Goal: Complete application form

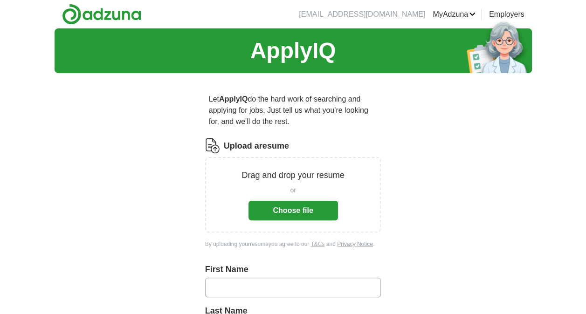
click at [283, 213] on button "Choose file" at bounding box center [292, 211] width 89 height 20
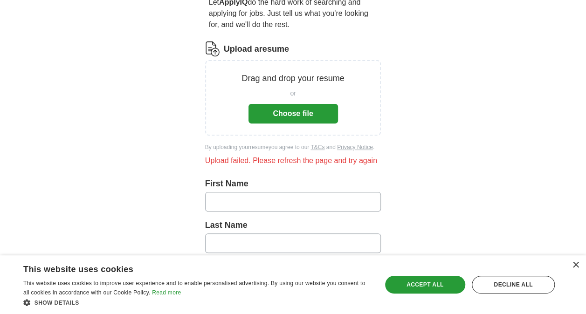
scroll to position [99, 0]
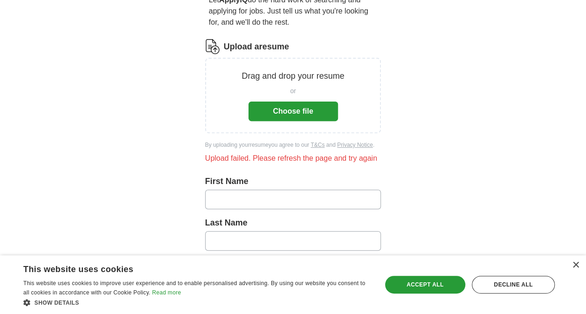
click at [301, 108] on button "Choose file" at bounding box center [292, 112] width 89 height 20
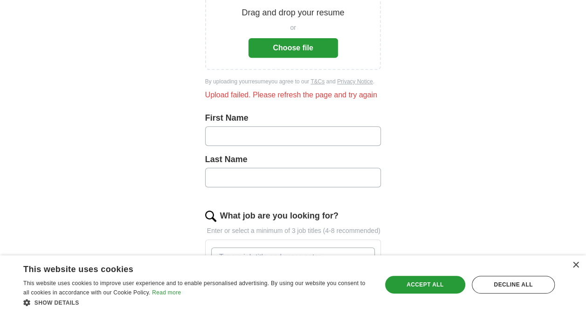
scroll to position [164, 0]
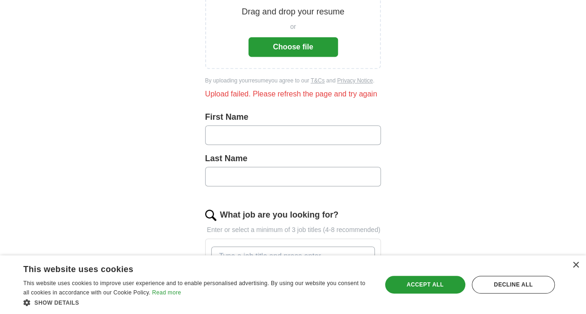
click at [251, 138] on input "text" at bounding box center [293, 135] width 176 height 20
type input "*"
type input "*******"
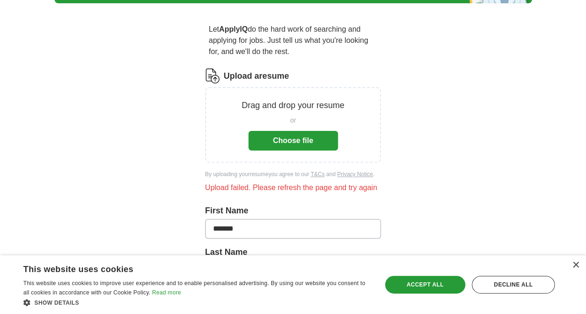
scroll to position [0, 0]
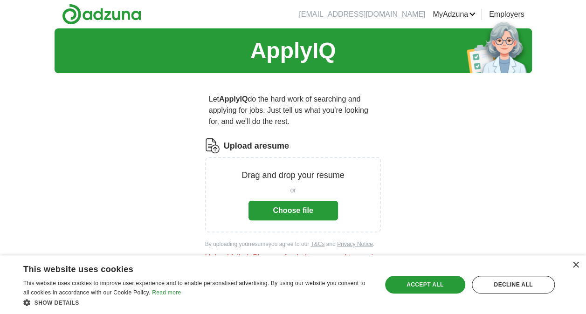
type input "****"
click at [288, 205] on button "Choose file" at bounding box center [292, 211] width 89 height 20
click at [432, 283] on div "Accept all" at bounding box center [425, 285] width 80 height 18
